Goal: Task Accomplishment & Management: Complete application form

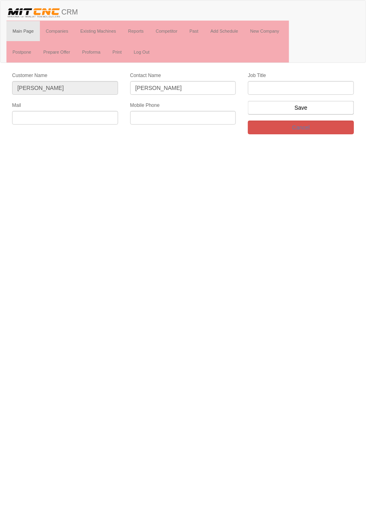
type input "[PERSON_NAME]"
click at [294, 86] on input "text" at bounding box center [301, 88] width 106 height 14
type input "Firma Sahibi"
click at [204, 117] on input "text" at bounding box center [183, 118] width 106 height 14
click at [194, 119] on input "text" at bounding box center [183, 118] width 106 height 14
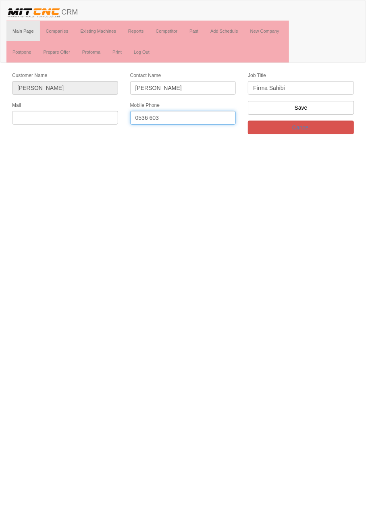
click at [187, 114] on input "0536 603" at bounding box center [183, 118] width 106 height 14
click at [84, 114] on input "text" at bounding box center [65, 118] width 106 height 14
click at [204, 116] on input "0536 603 5035" at bounding box center [183, 118] width 106 height 14
click at [214, 119] on input "0536 603 5035" at bounding box center [183, 118] width 106 height 14
click at [211, 116] on input "0536 603 5035" at bounding box center [183, 118] width 106 height 14
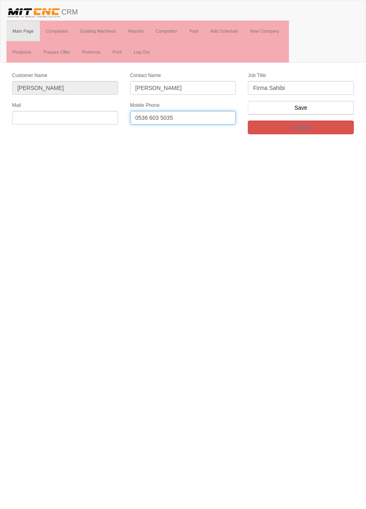
click at [214, 117] on input "0536 603 5035" at bounding box center [183, 118] width 106 height 14
paste input "468126481"
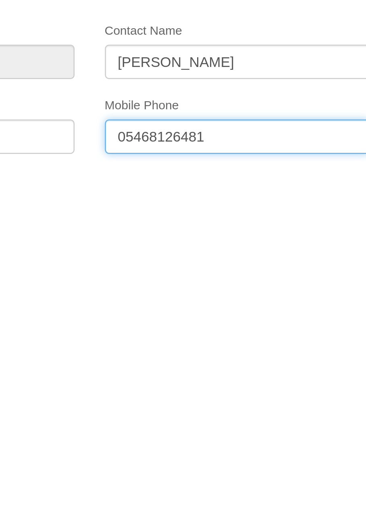
click at [149, 117] on input "05468126481" at bounding box center [183, 118] width 106 height 14
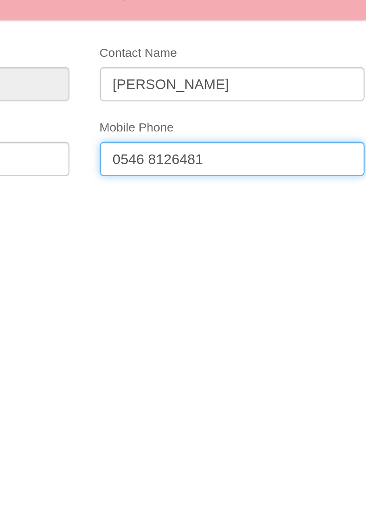
click at [160, 115] on input "0546 8126481" at bounding box center [183, 118] width 106 height 14
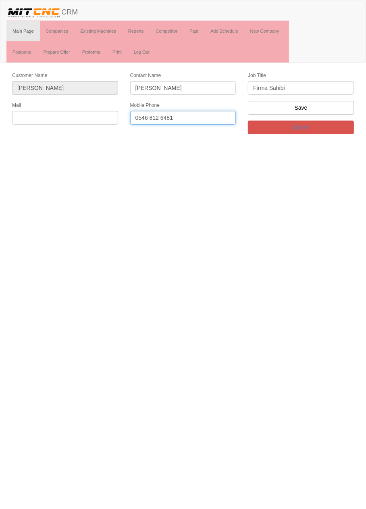
type input "0546 812 6481"
click at [85, 117] on input "text" at bounding box center [65, 118] width 106 height 14
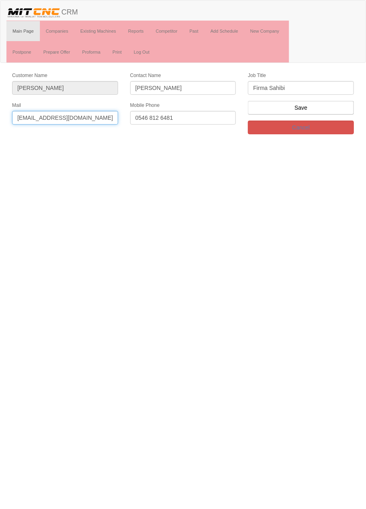
type input "[EMAIL_ADDRESS][DOMAIN_NAME]"
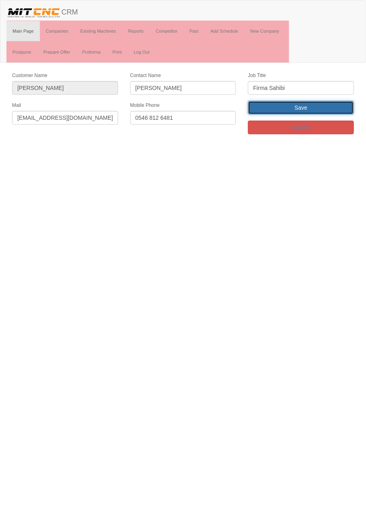
click at [324, 106] on input "Save" at bounding box center [301, 108] width 106 height 14
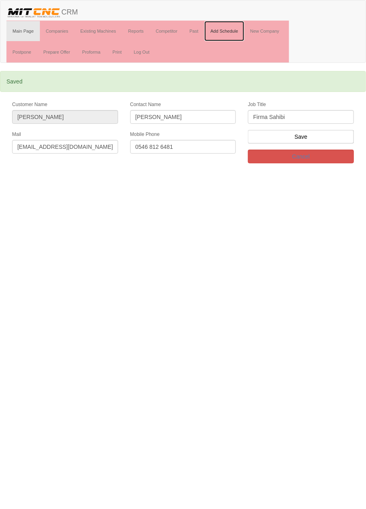
click at [231, 30] on link "Add Schedule" at bounding box center [224, 31] width 40 height 20
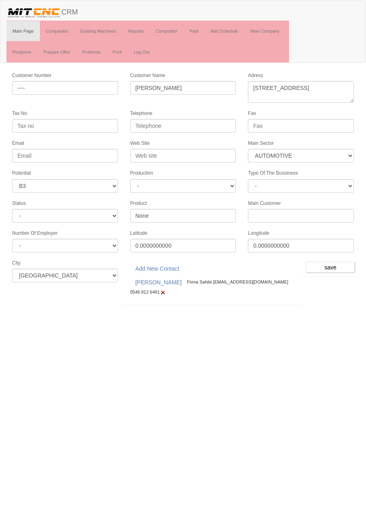
select select "370"
select select "6"
click at [347, 263] on input "save" at bounding box center [330, 267] width 49 height 11
